Goal: Task Accomplishment & Management: Manage account settings

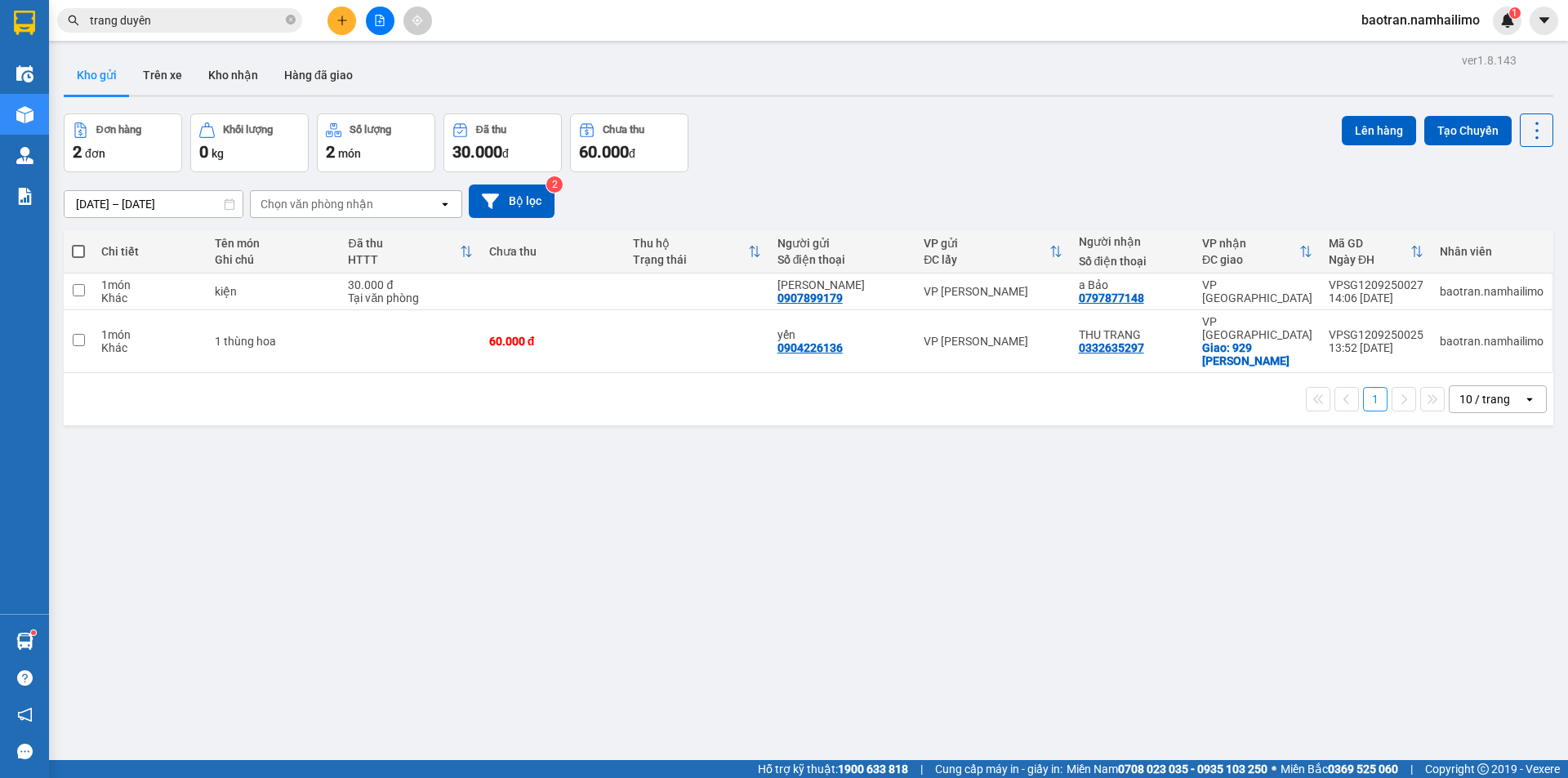
drag, startPoint x: 1425, startPoint y: 19, endPoint x: 1425, endPoint y: 29, distance: 10.0
click at [1425, 21] on span "baotran.namhailimo" at bounding box center [1420, 20] width 144 height 21
click at [1398, 47] on span "Đăng xuất" at bounding box center [1428, 50] width 110 height 18
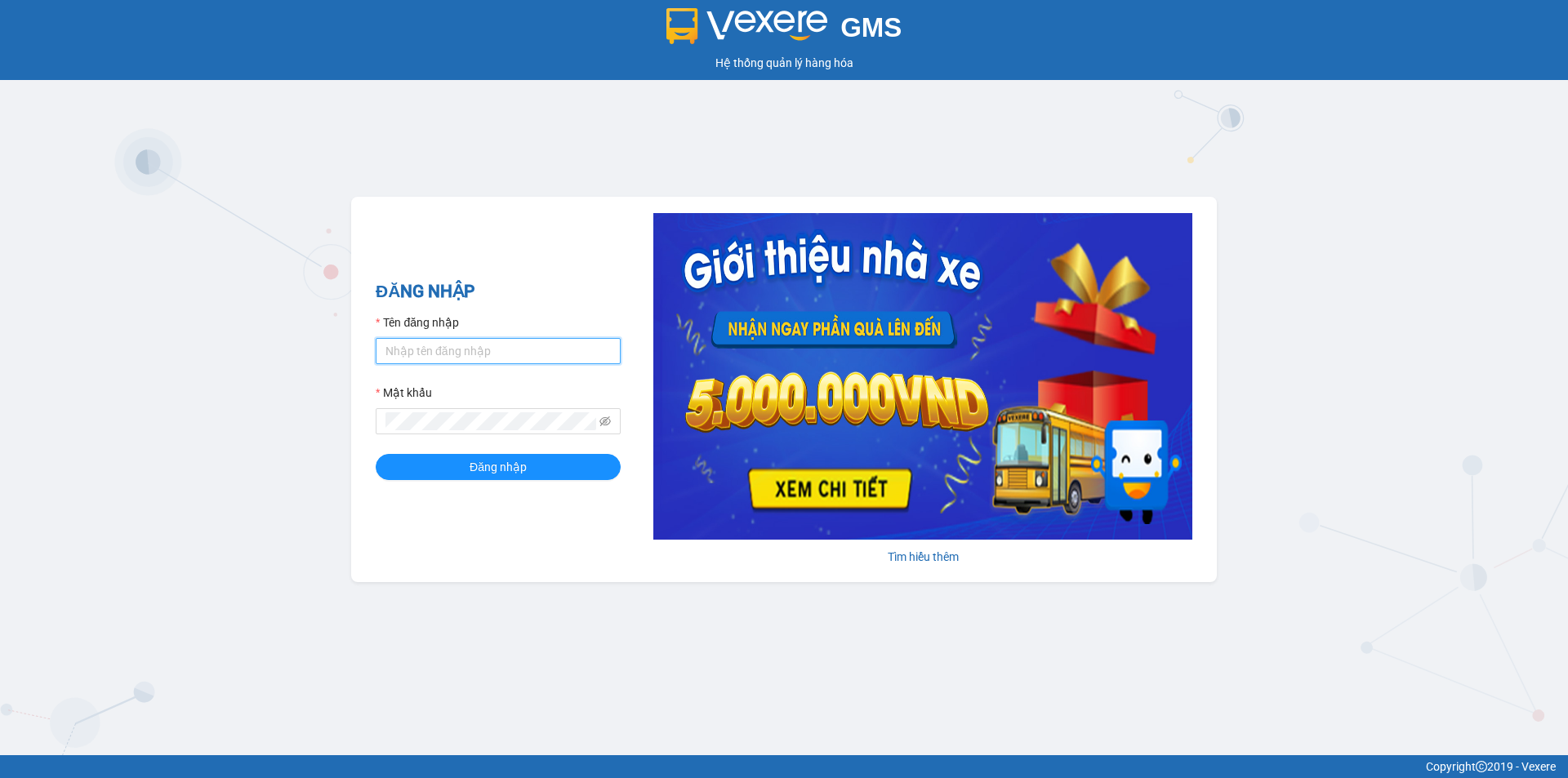
click at [443, 352] on input "Tên đăng nhập" at bounding box center [498, 351] width 245 height 26
type input "anhkha.namhailimo"
click at [458, 412] on span at bounding box center [498, 421] width 245 height 26
click at [459, 431] on span at bounding box center [498, 421] width 245 height 26
click at [376, 454] on button "Đăng nhập" at bounding box center [498, 467] width 245 height 26
